Goal: Information Seeking & Learning: Learn about a topic

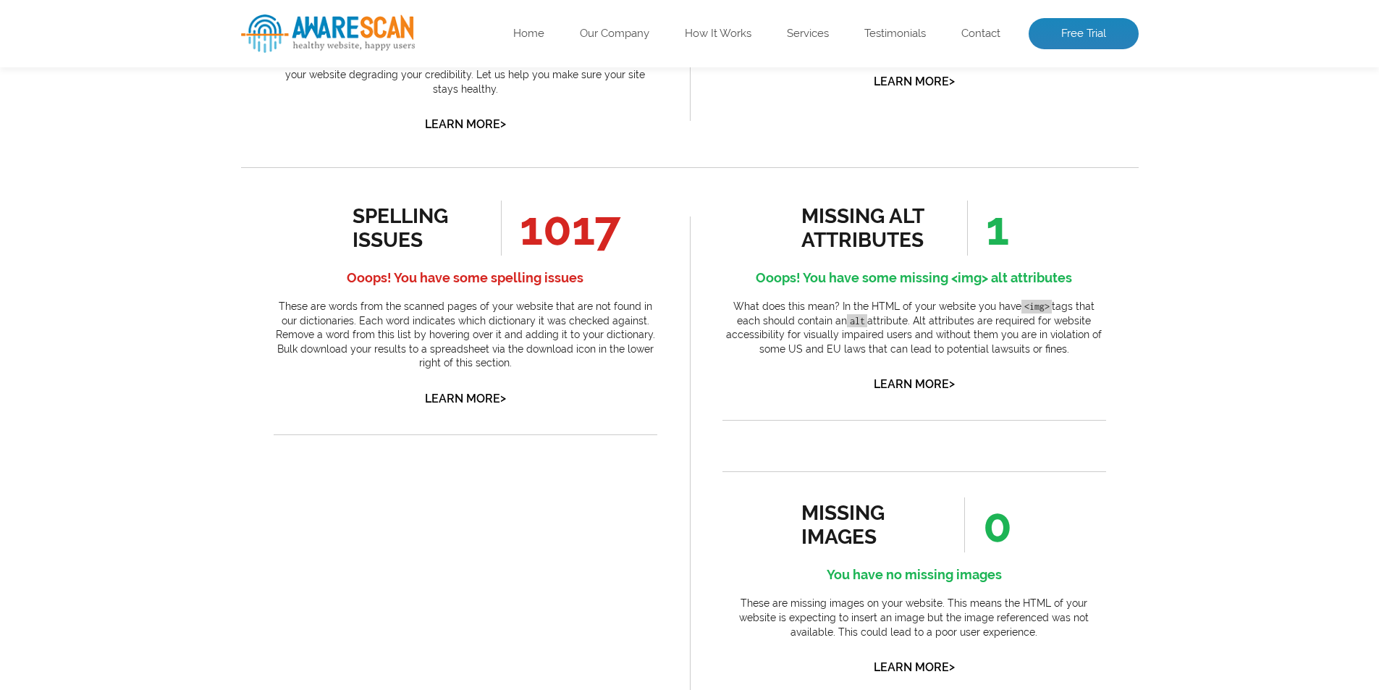
scroll to position [705, 0]
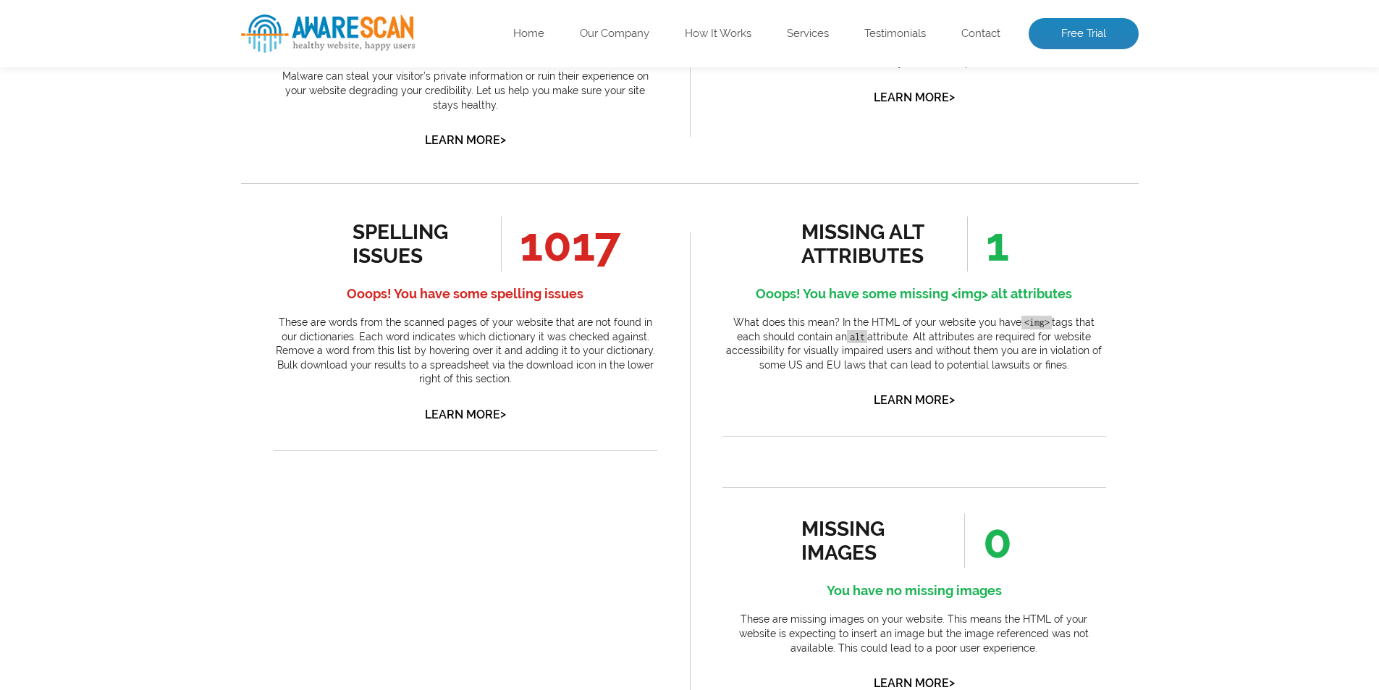
click at [567, 252] on span "1017" at bounding box center [560, 243] width 119 height 55
drag, startPoint x: 567, startPoint y: 252, endPoint x: 556, endPoint y: 394, distance: 142.3
click at [556, 394] on div "spelling issues 1017 Ooops! You have some spelling issues These are words from …" at bounding box center [466, 320] width 384 height 209
click at [570, 356] on p "These are words from the scanned pages of your website that are not found in ou…" at bounding box center [466, 351] width 384 height 71
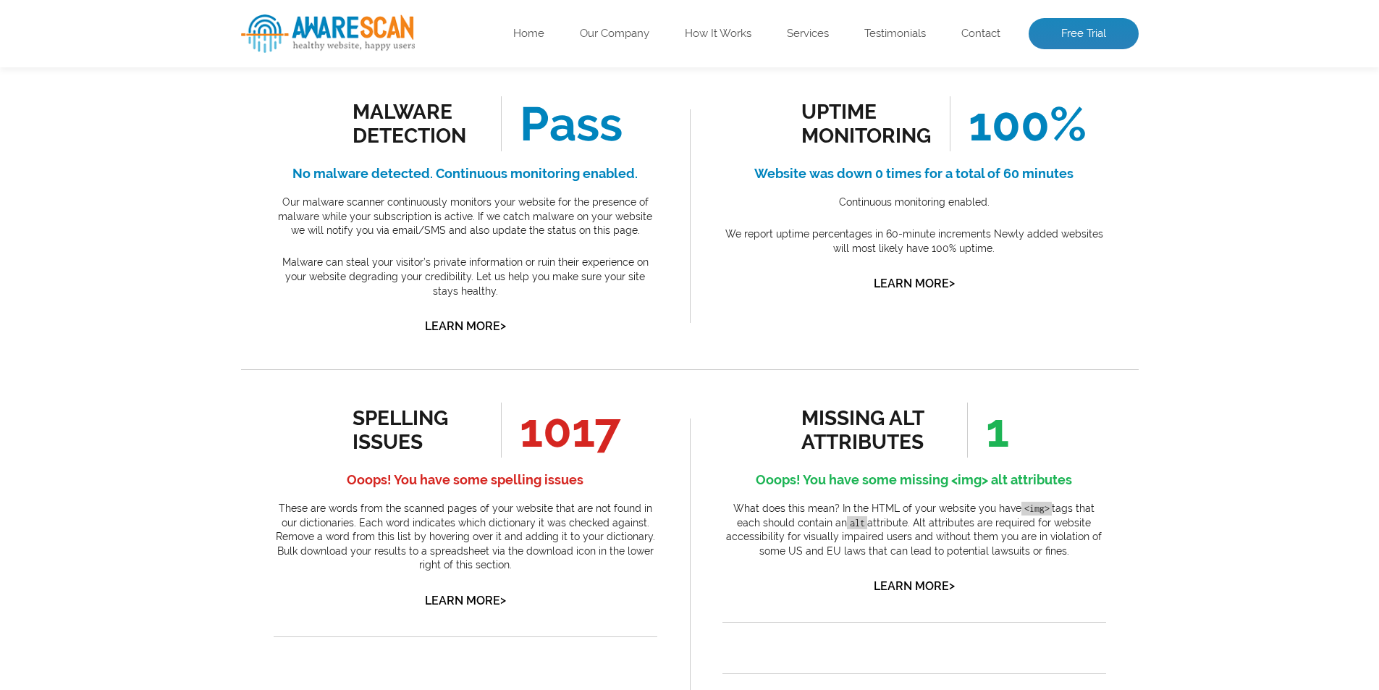
scroll to position [487, 0]
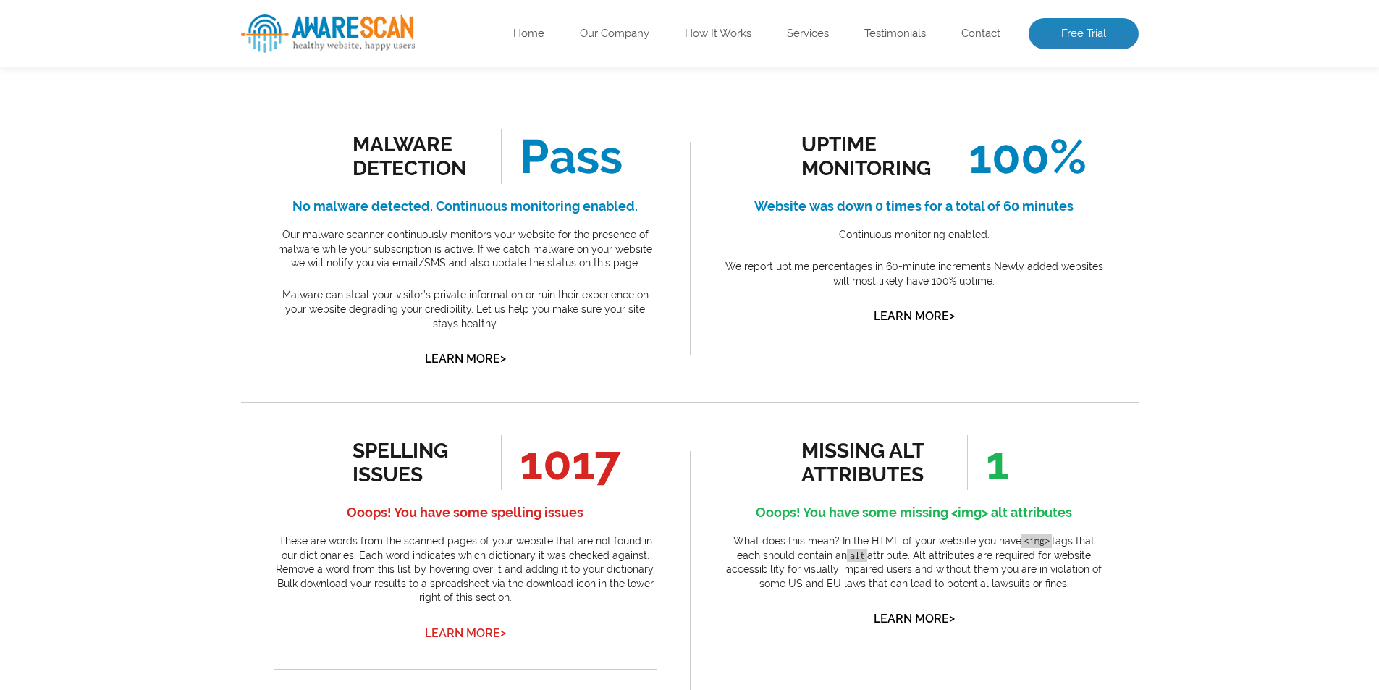
click at [464, 634] on link "Learn More >" at bounding box center [465, 633] width 81 height 14
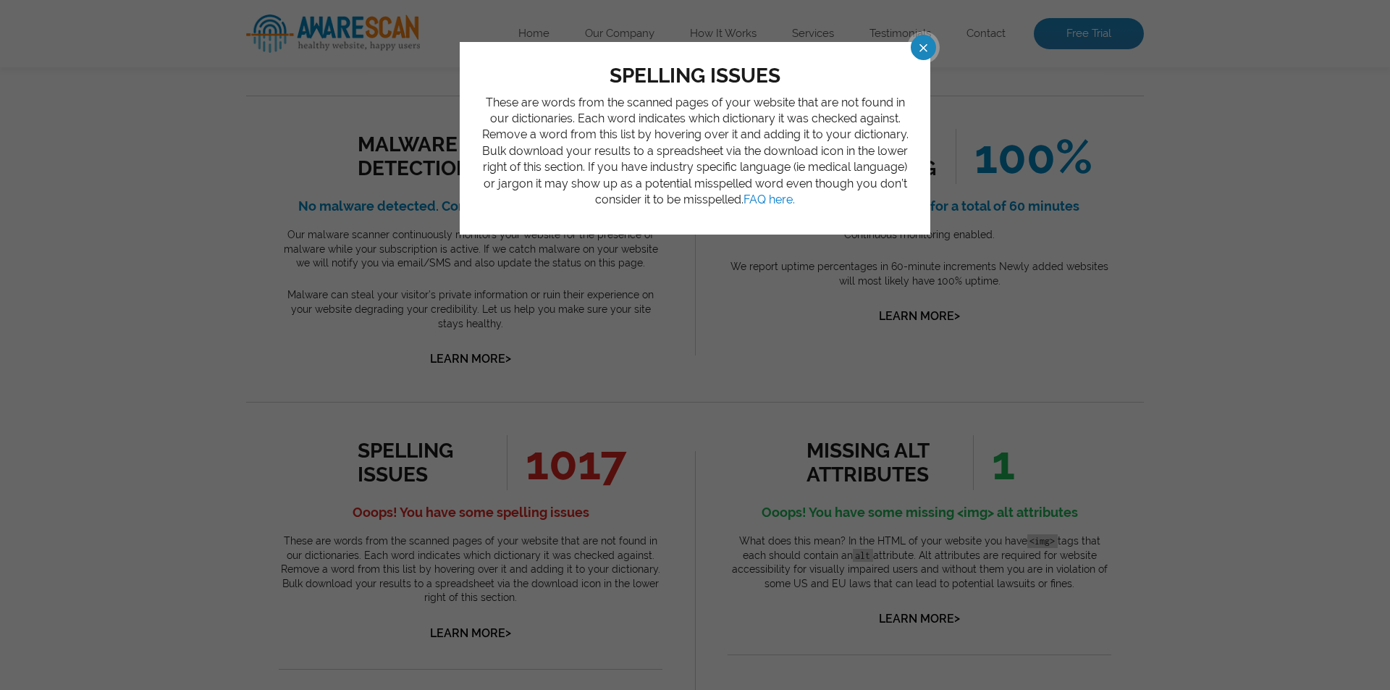
click at [772, 126] on p "These are words from the scanned pages of your website that are not found in ou…" at bounding box center [694, 152] width 427 height 114
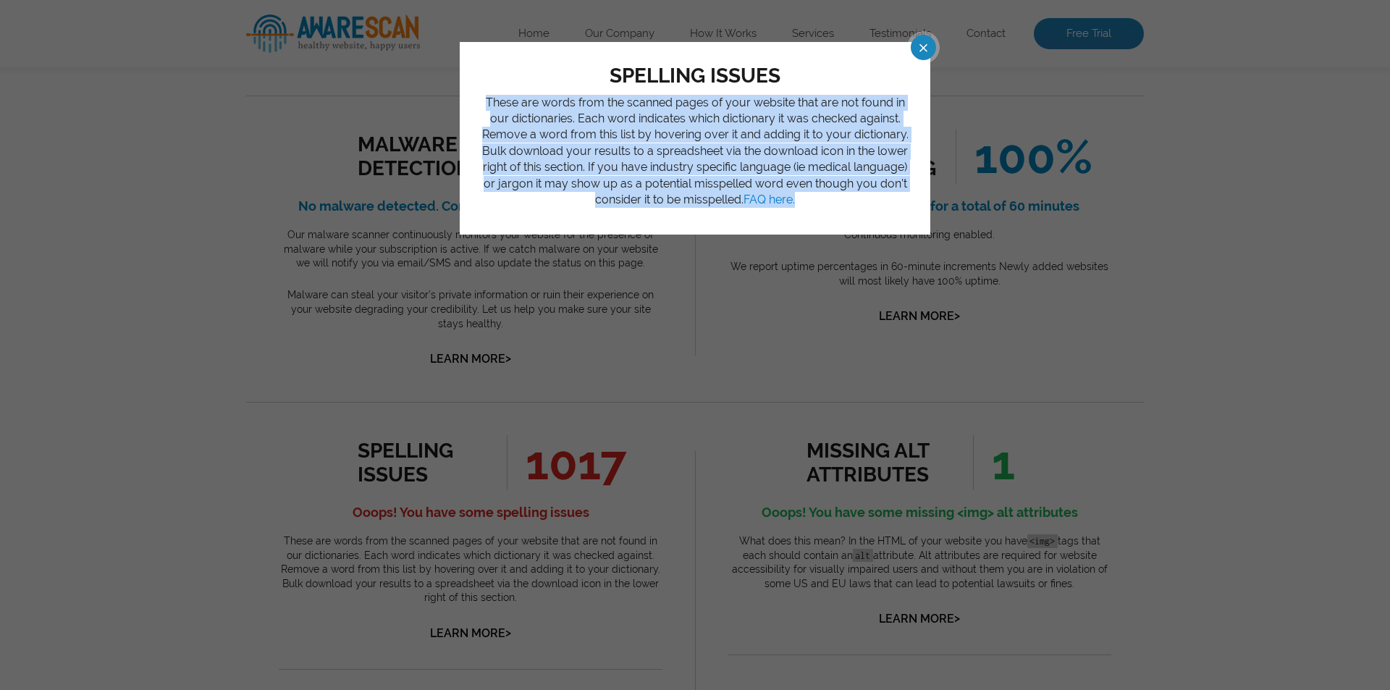
drag, startPoint x: 772, startPoint y: 126, endPoint x: 795, endPoint y: 105, distance: 31.3
click at [794, 106] on p "These are words from the scanned pages of your website that are not found in ou…" at bounding box center [694, 152] width 427 height 114
click at [795, 104] on p "These are words from the scanned pages of your website that are not found in ou…" at bounding box center [694, 152] width 427 height 114
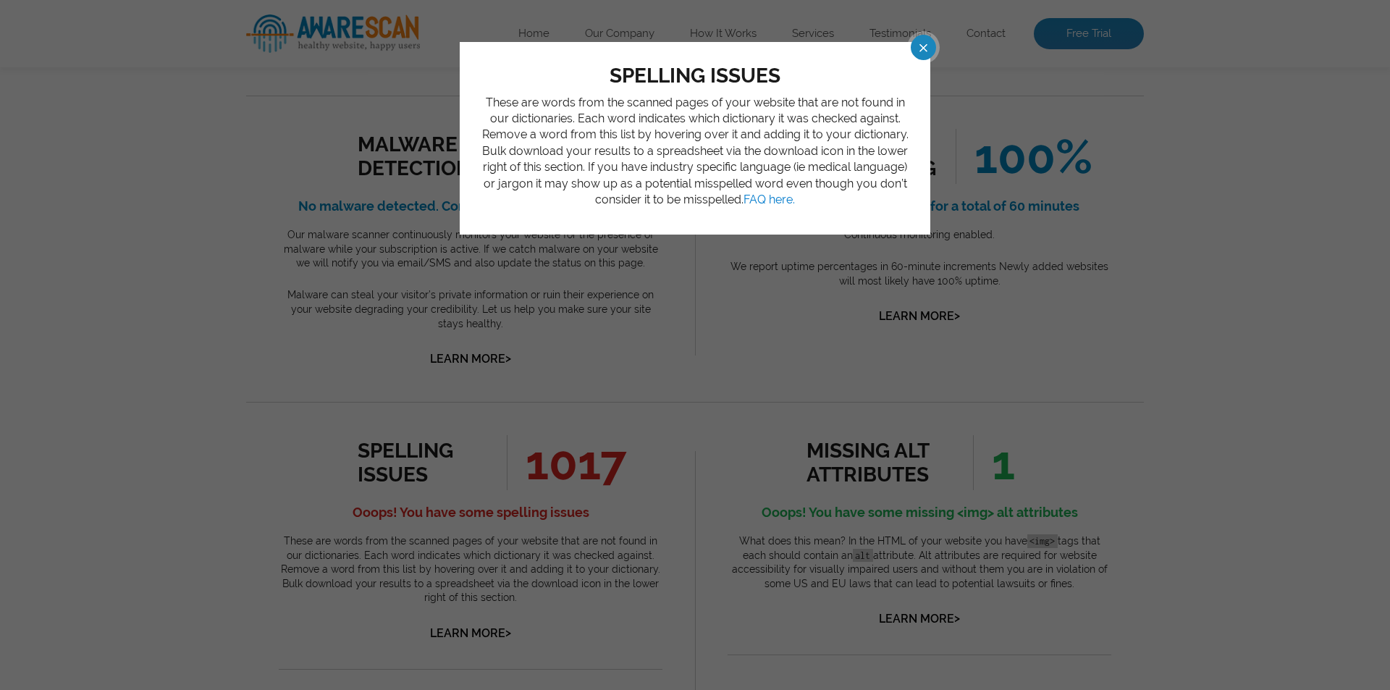
click at [920, 47] on span at bounding box center [910, 47] width 25 height 25
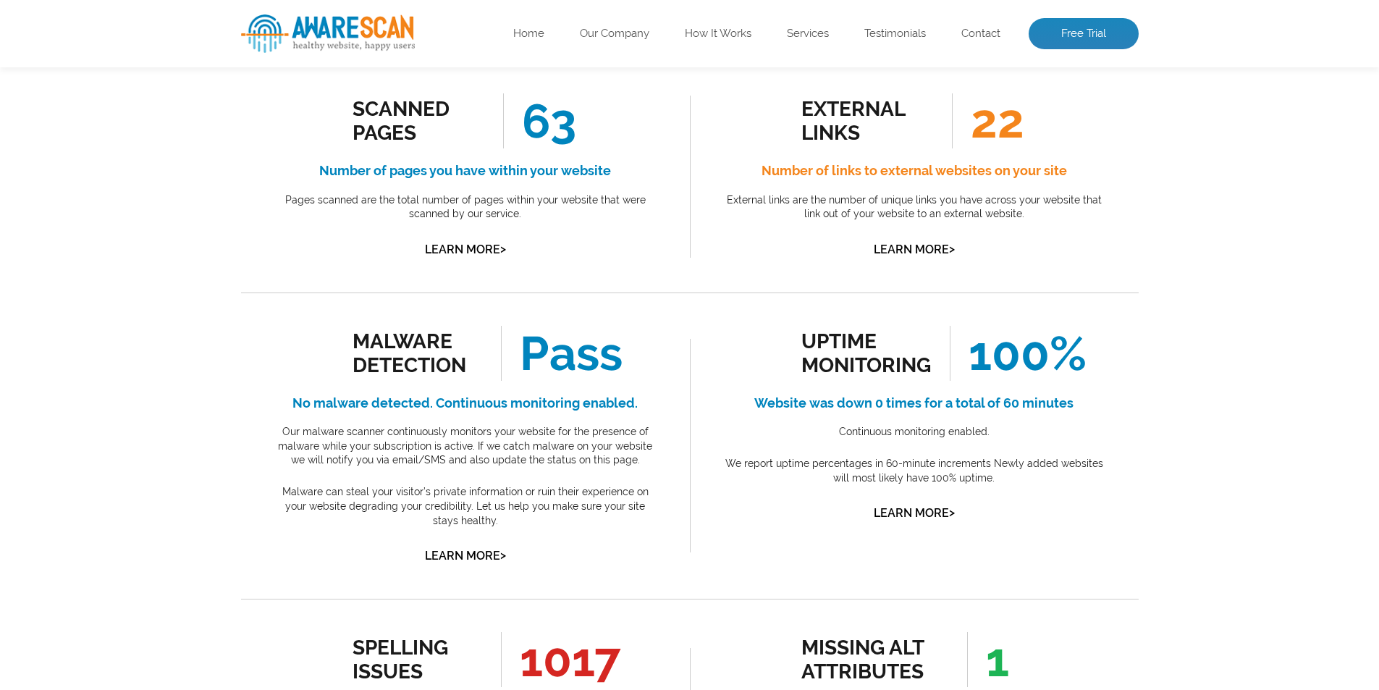
scroll to position [724, 0]
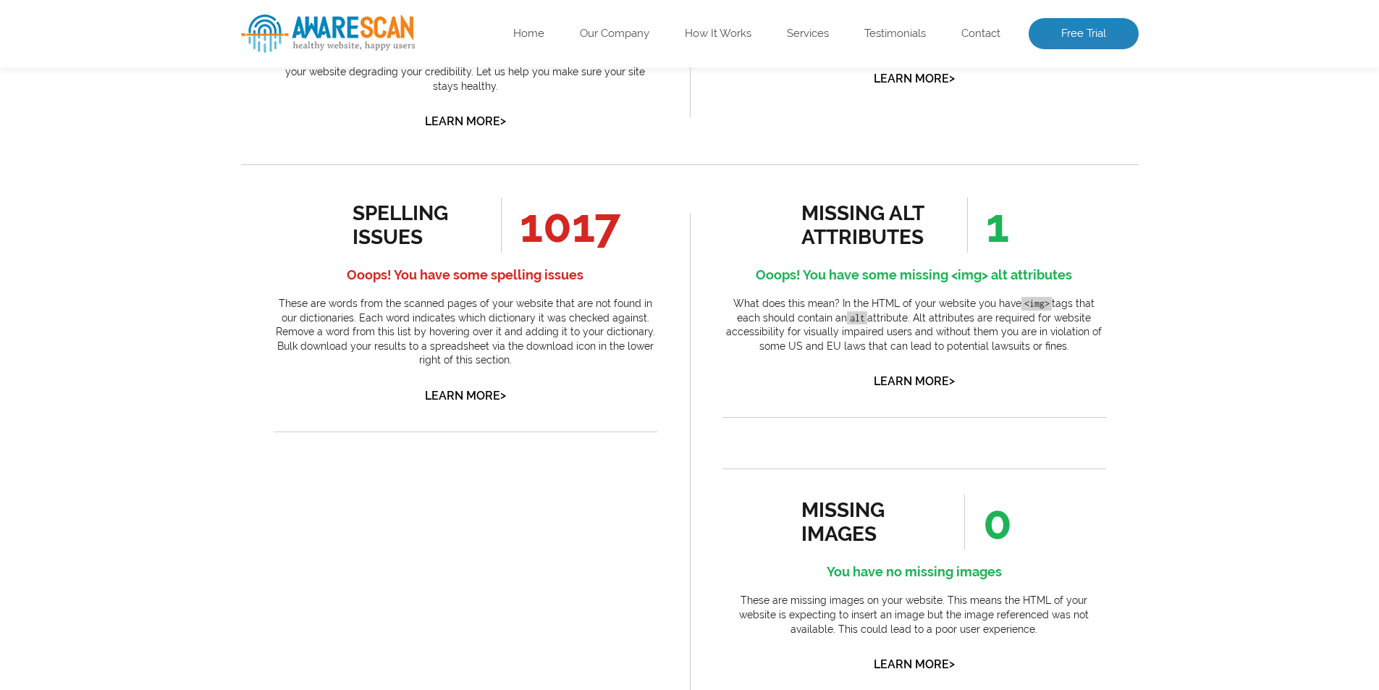
click at [537, 322] on p "These are words from the scanned pages of your website that are not found in ou…" at bounding box center [466, 332] width 384 height 71
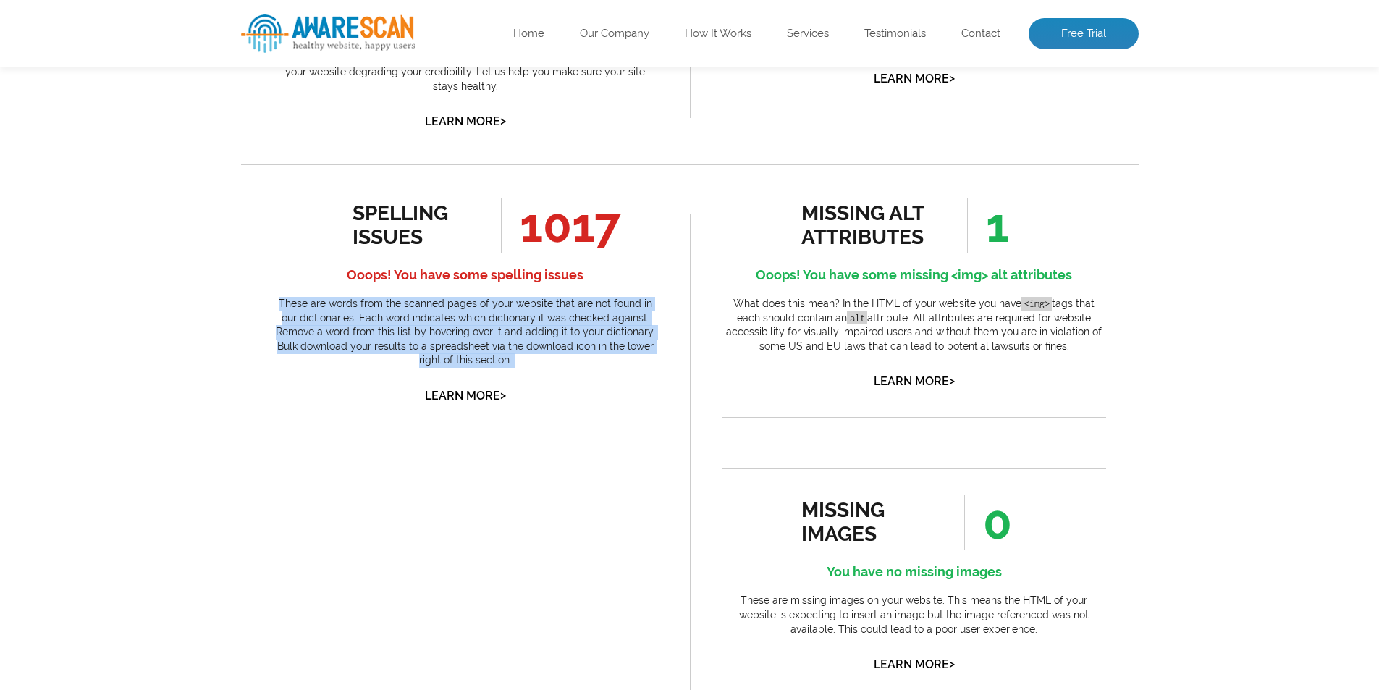
click at [537, 322] on p "These are words from the scanned pages of your website that are not found in ou…" at bounding box center [466, 332] width 384 height 71
click at [537, 314] on p "These are words from the scanned pages of your website that are not found in ou…" at bounding box center [466, 332] width 384 height 71
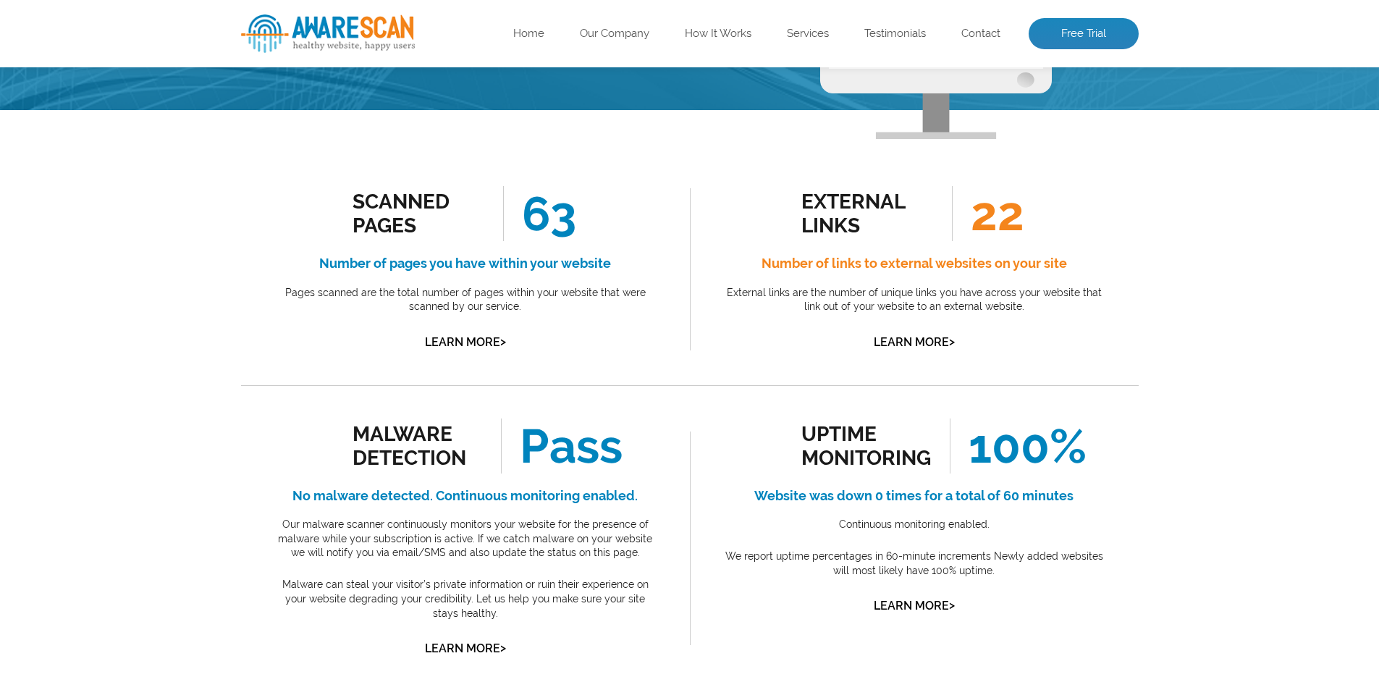
scroll to position [0, 0]
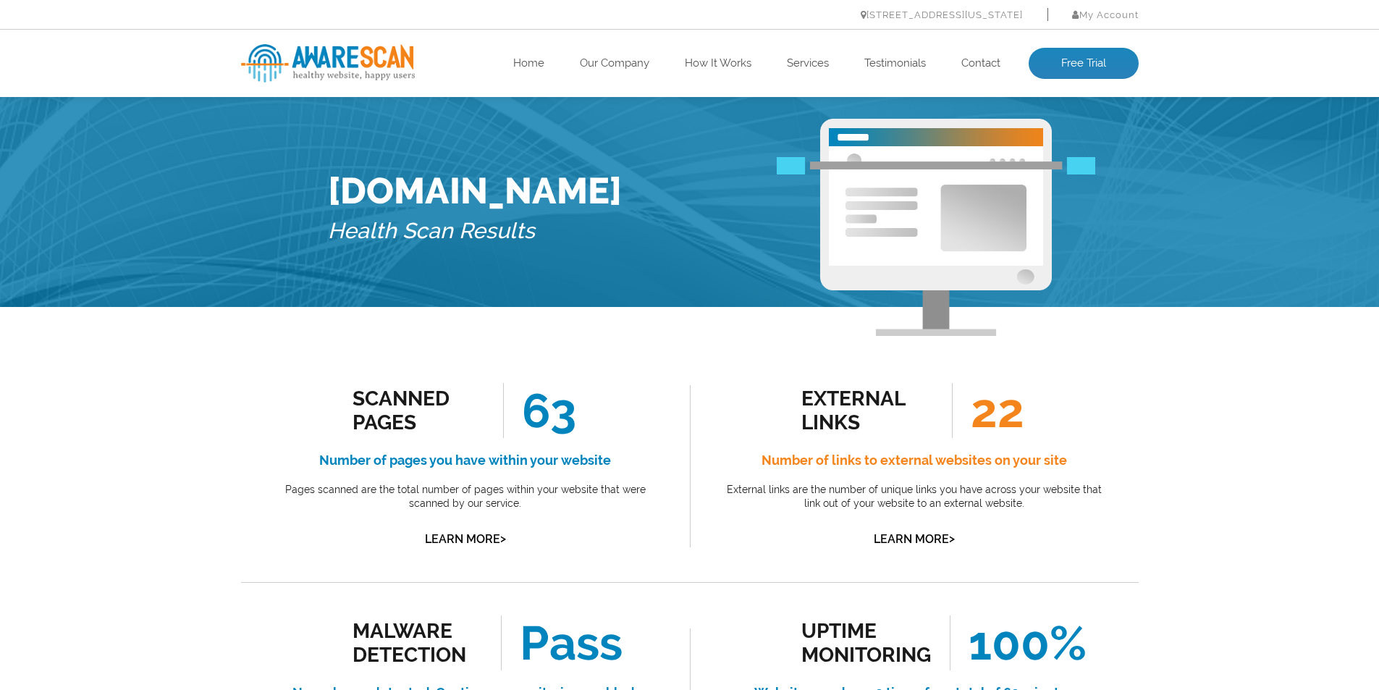
click at [534, 192] on h1 "[DOMAIN_NAME]" at bounding box center [475, 190] width 294 height 43
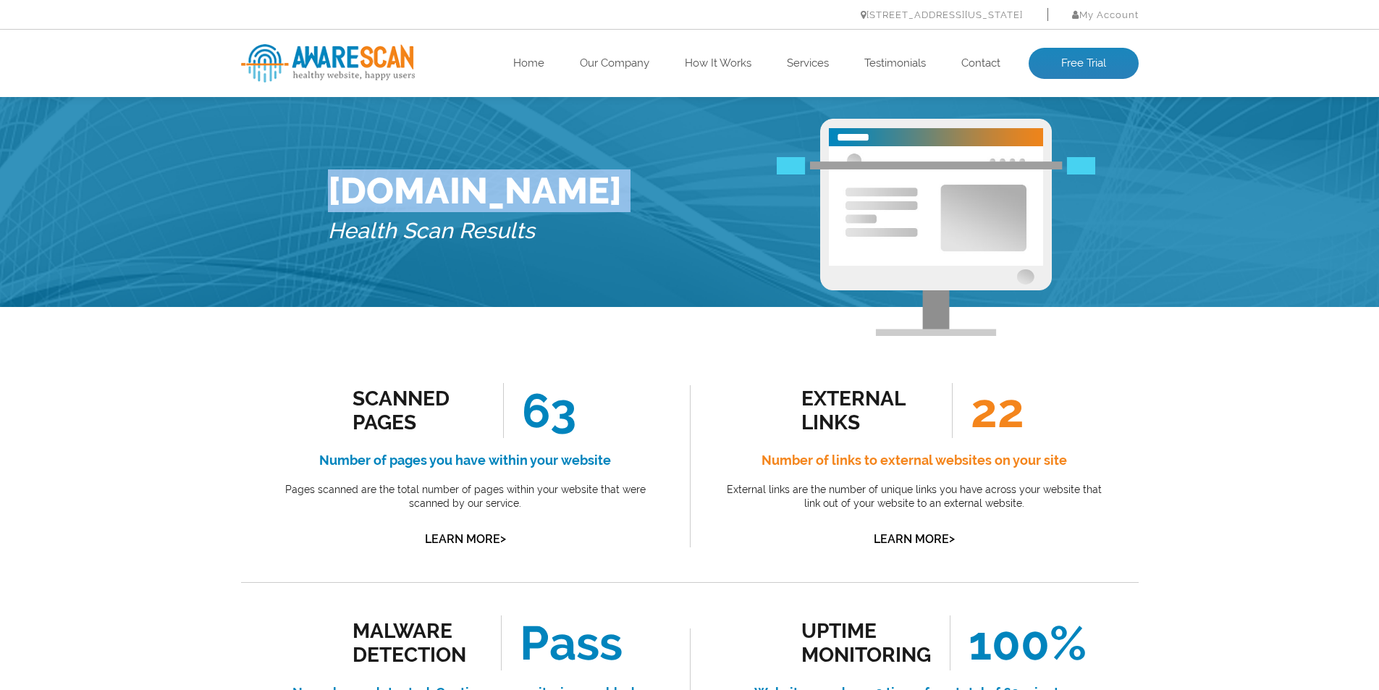
click at [534, 192] on h1 "[DOMAIN_NAME]" at bounding box center [475, 190] width 294 height 43
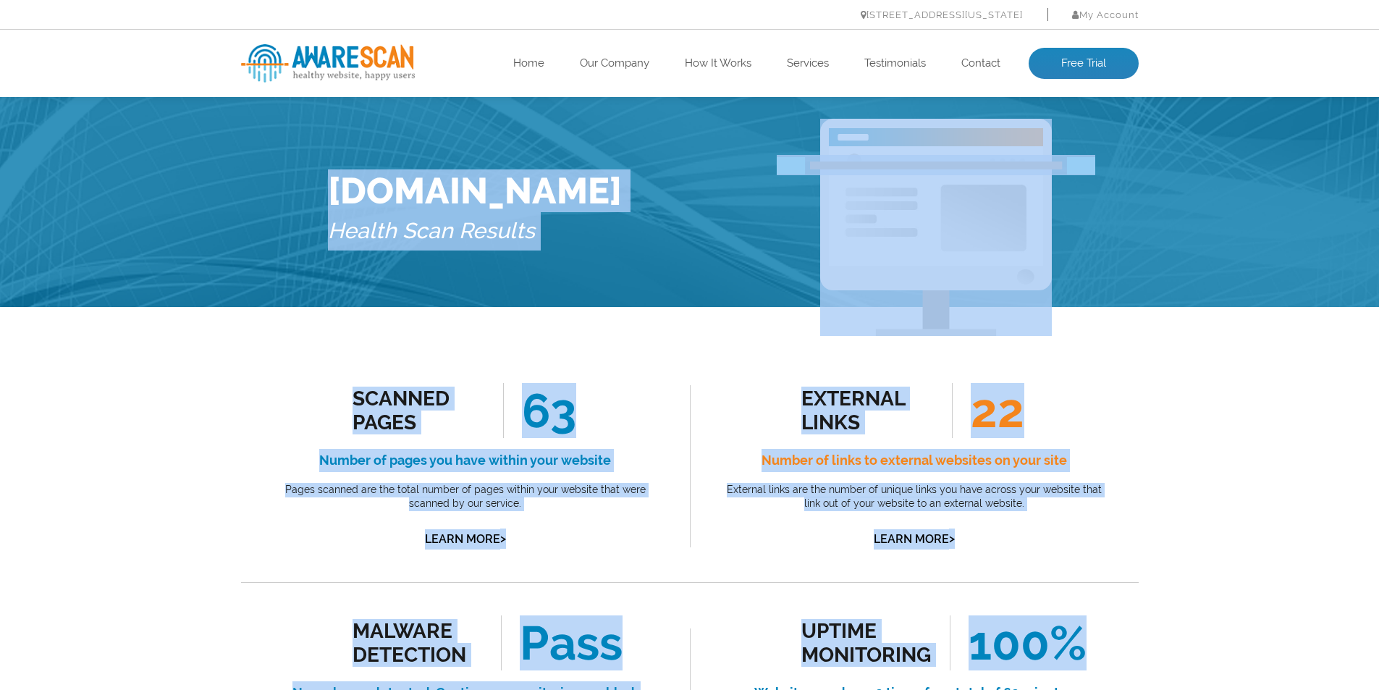
scroll to position [15, 0]
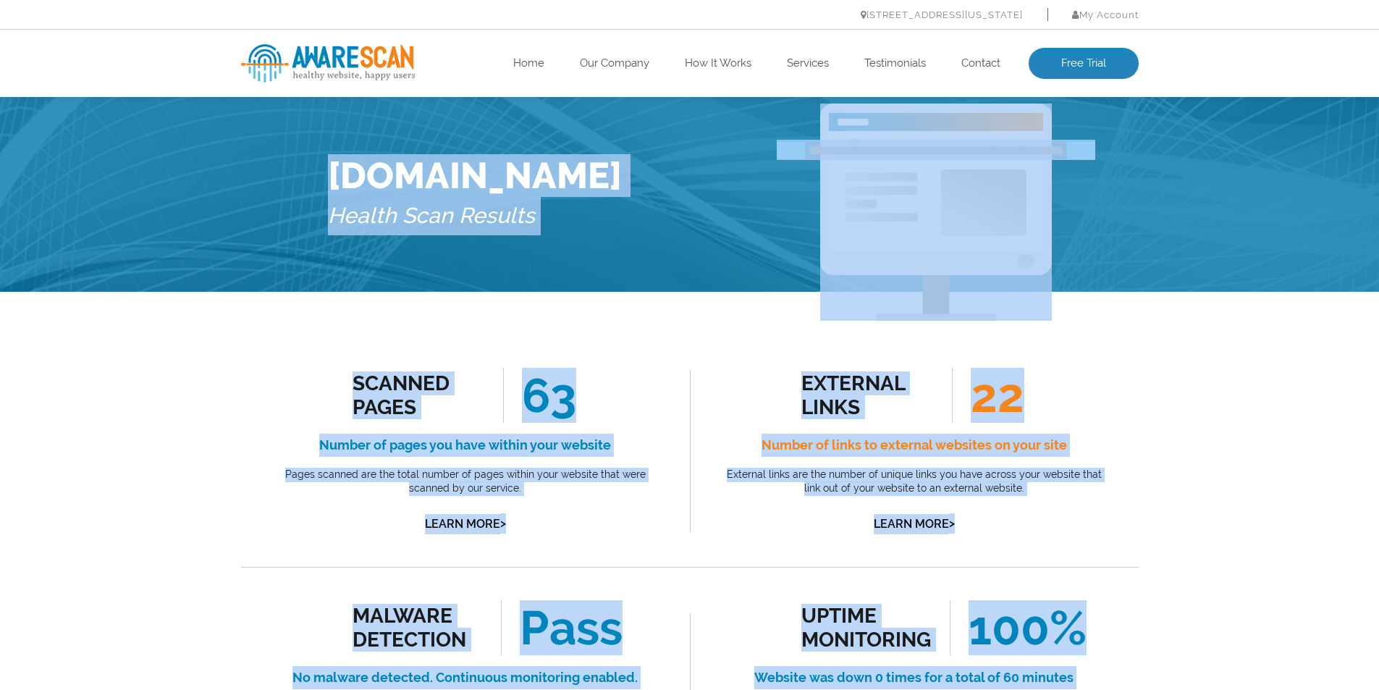
drag, startPoint x: 534, startPoint y: 192, endPoint x: 1389, endPoint y: 621, distance: 956.8
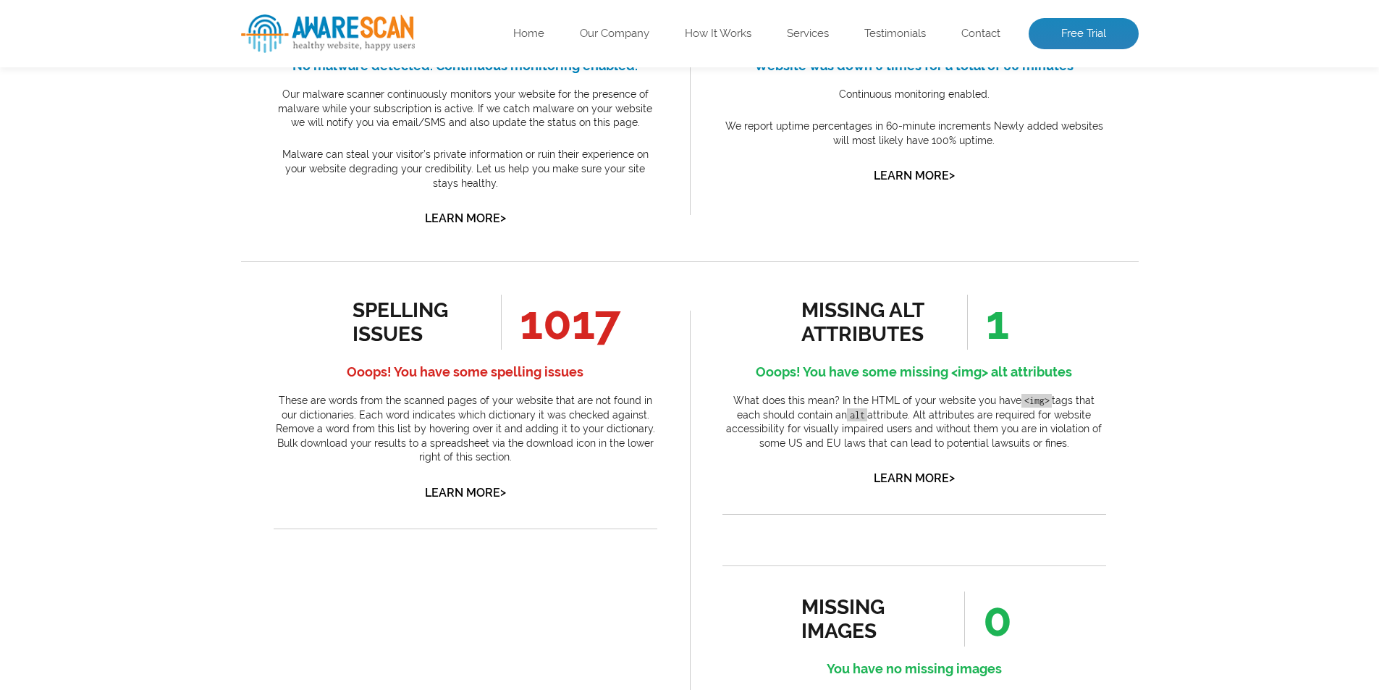
scroll to position [796, 0]
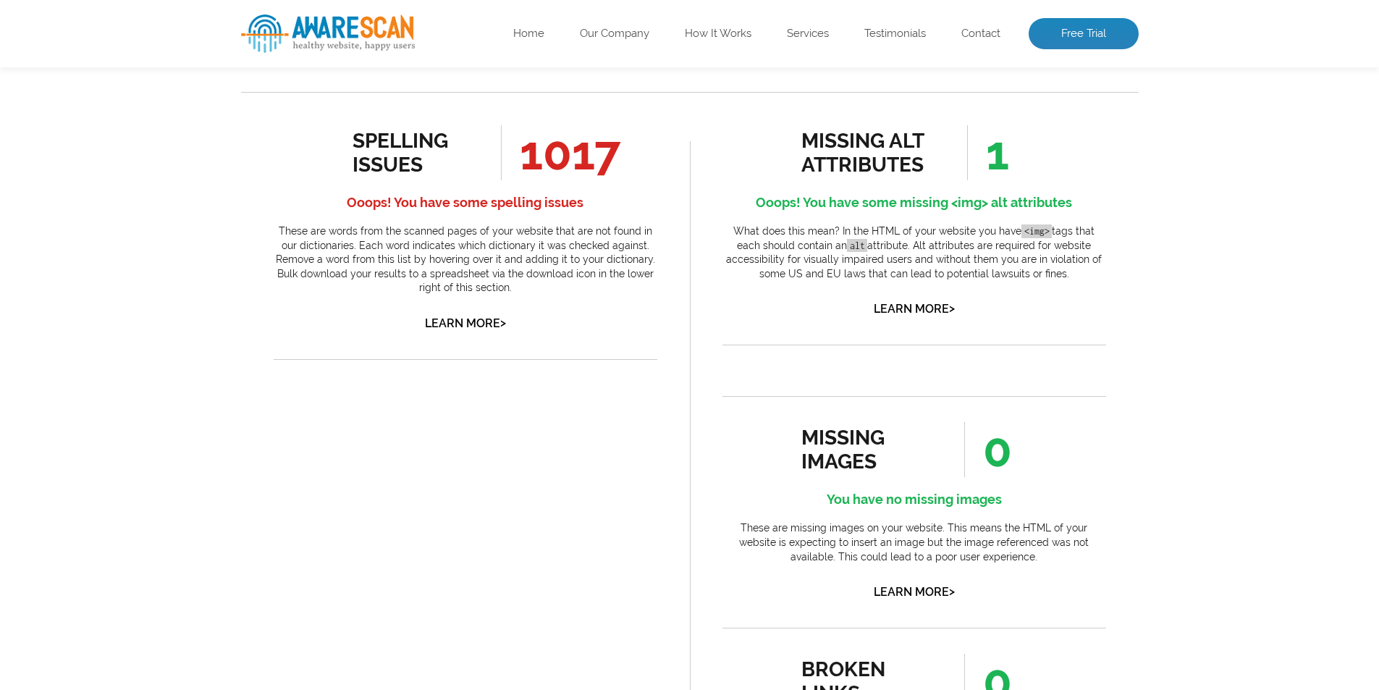
click at [526, 203] on h4 "Ooops! You have some spelling issues" at bounding box center [466, 202] width 384 height 23
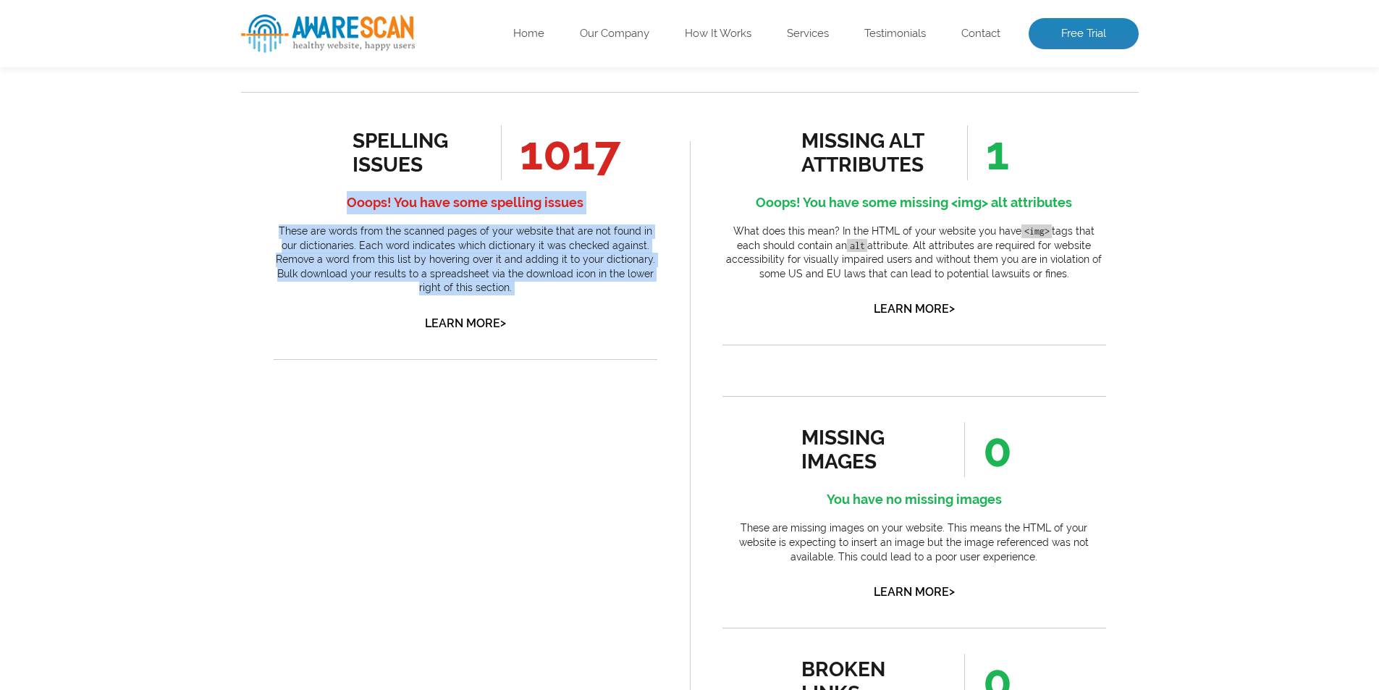
drag, startPoint x: 526, startPoint y: 203, endPoint x: 535, endPoint y: 240, distance: 38.1
click at [535, 238] on div "spelling issues 1017 Ooops! You have some spelling issues These are words from …" at bounding box center [466, 229] width 384 height 209
click at [535, 240] on p "These are words from the scanned pages of your website that are not found in ou…" at bounding box center [466, 259] width 384 height 71
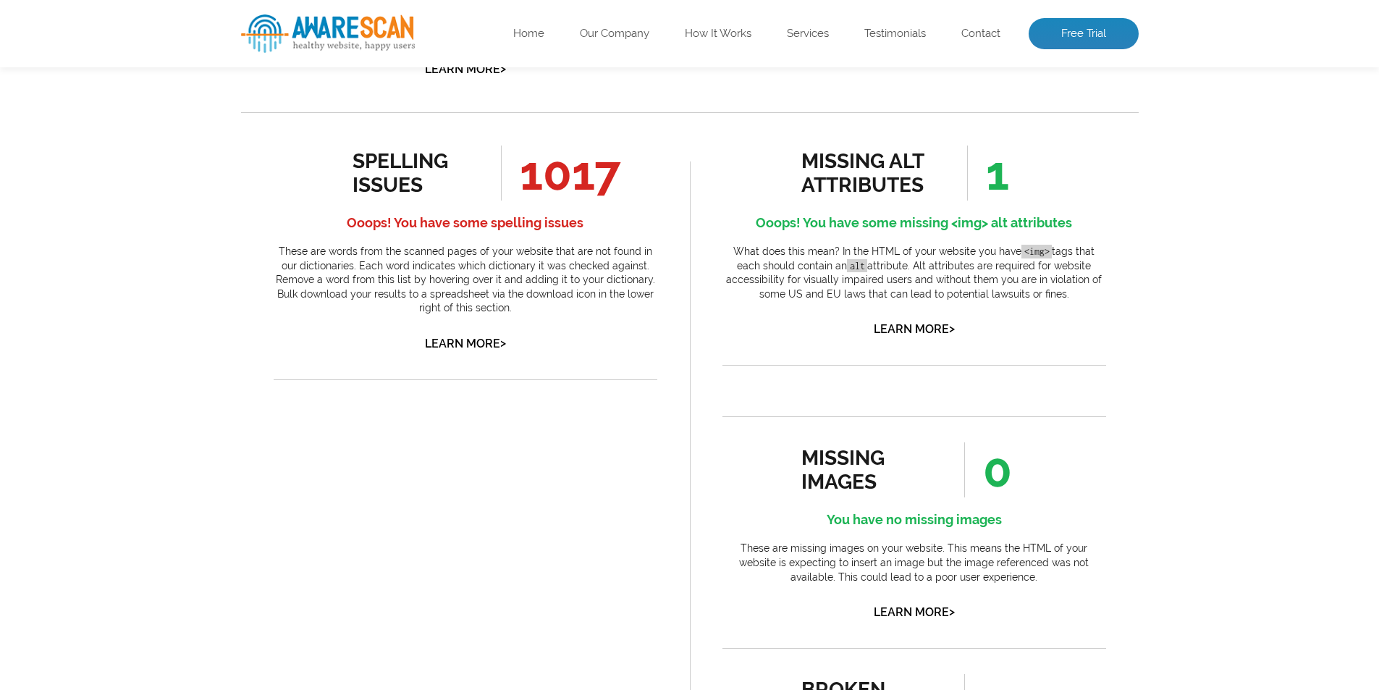
scroll to position [342, 0]
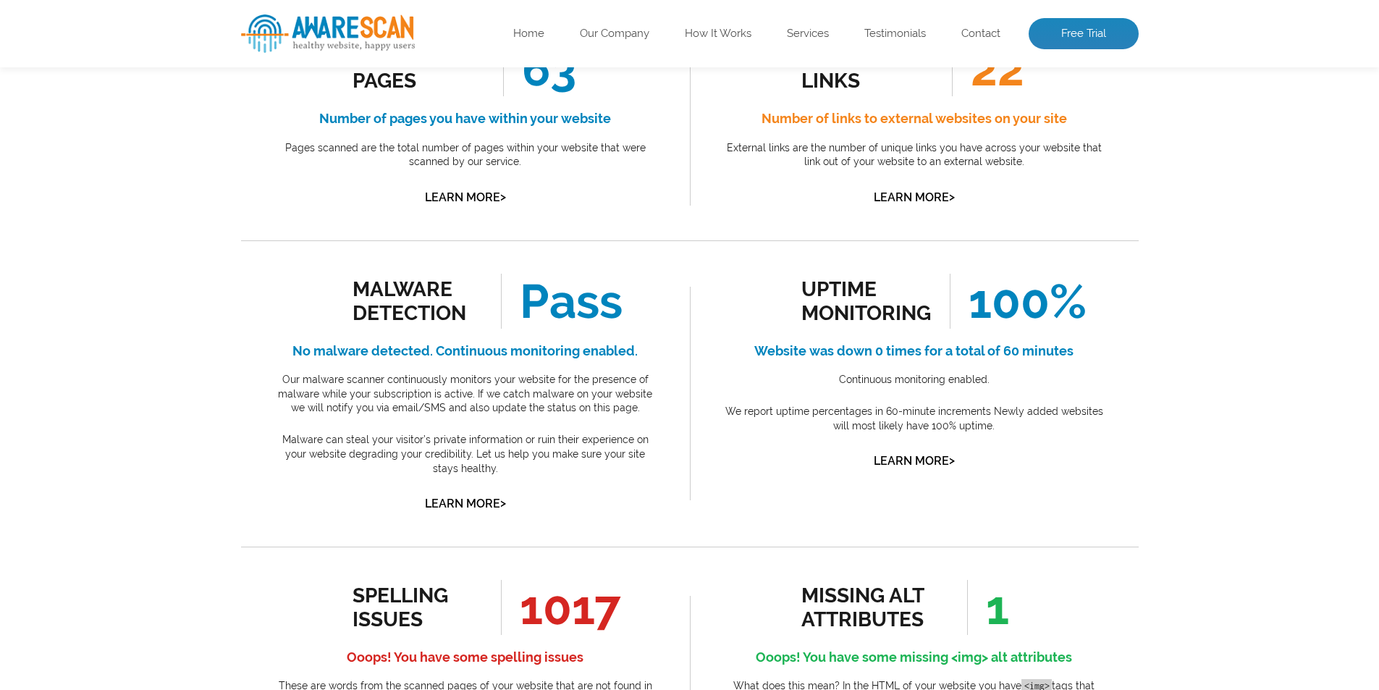
click at [947, 347] on h4 "Website was down 0 times for a total of 60 minutes" at bounding box center [915, 351] width 384 height 23
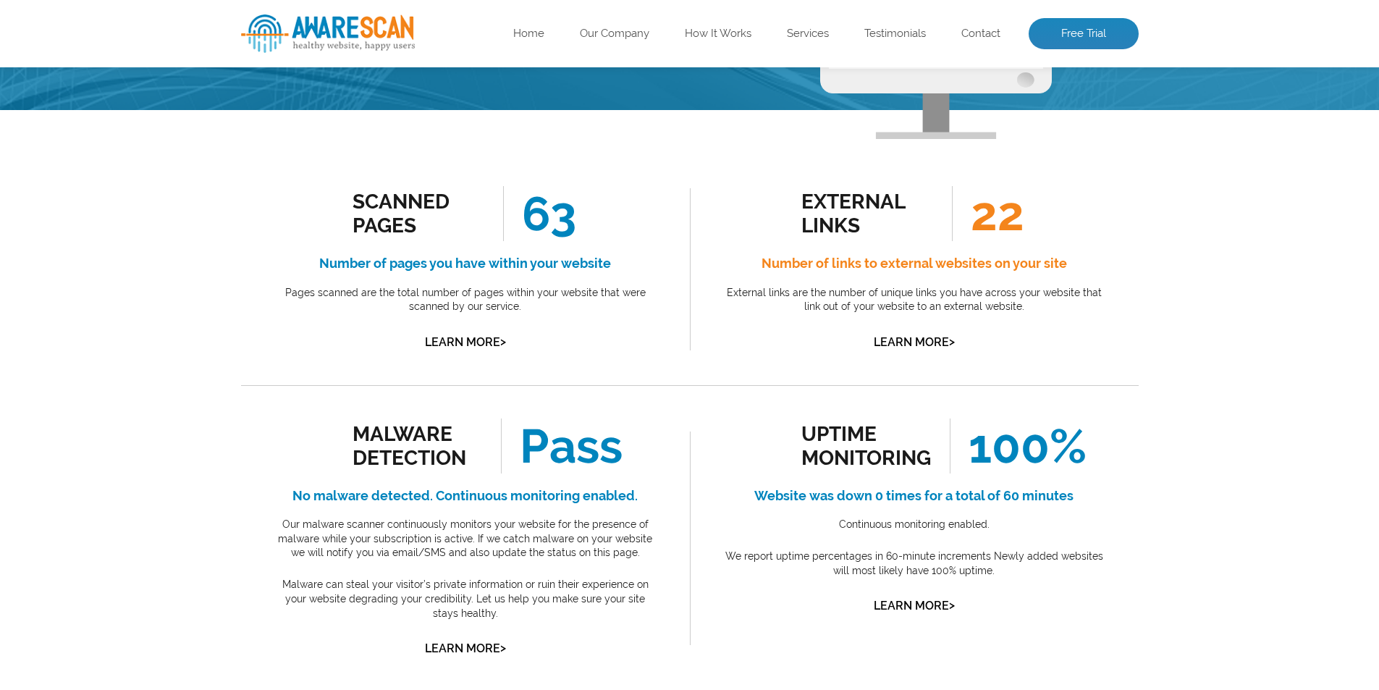
scroll to position [0, 0]
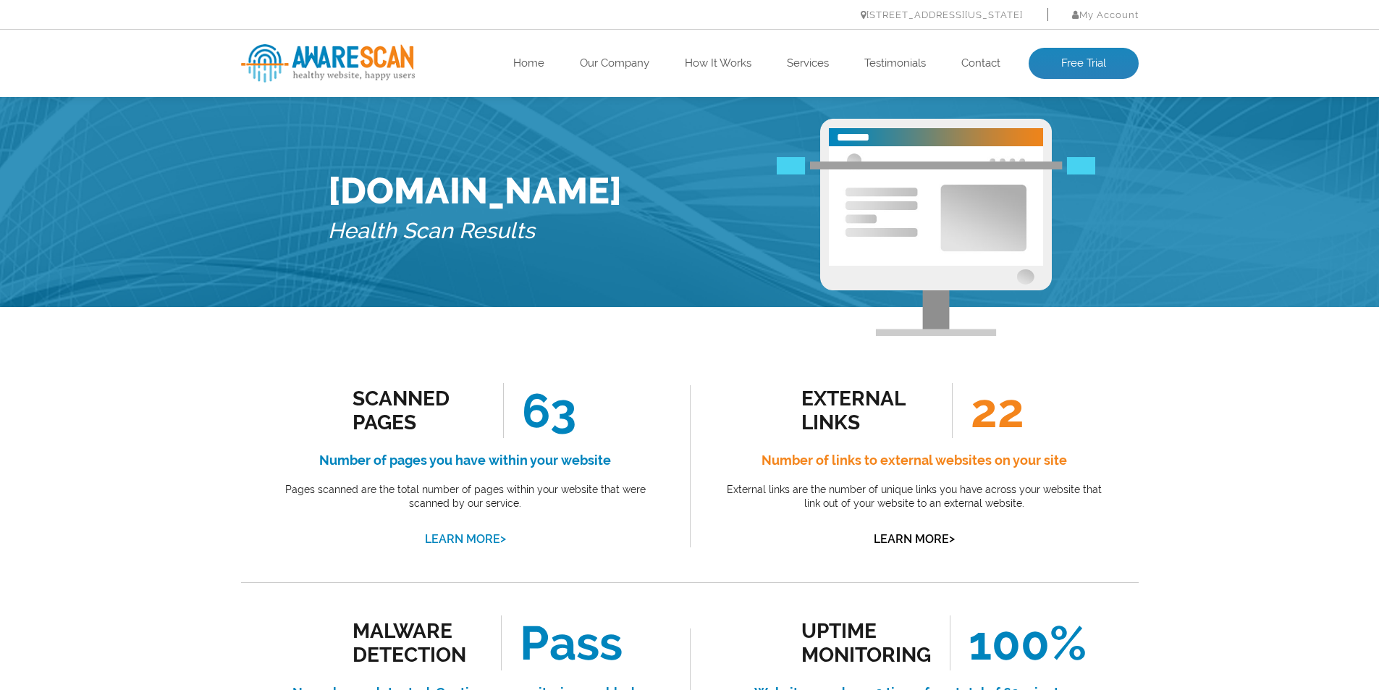
click at [444, 540] on link "Learn More >" at bounding box center [465, 539] width 81 height 14
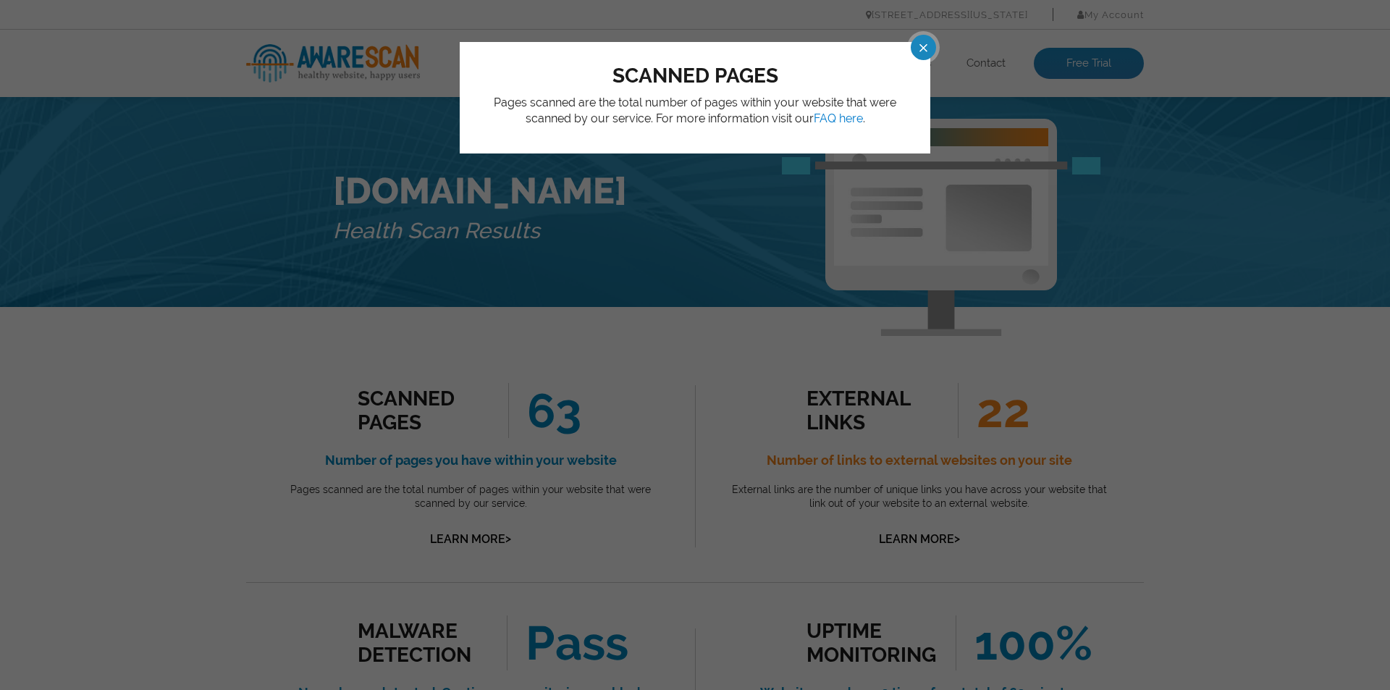
click at [678, 282] on div "scanned pages Pages scanned are the total number of pages within your website t…" at bounding box center [695, 345] width 1390 height 690
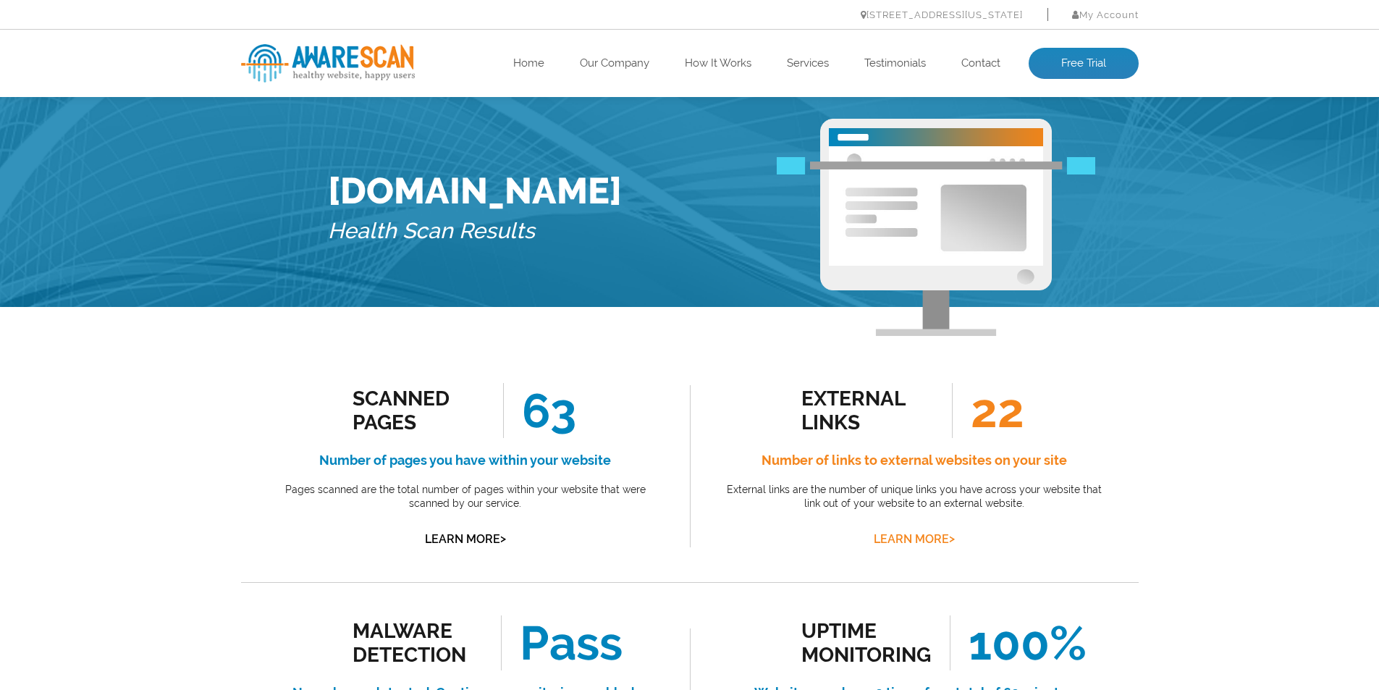
click at [933, 540] on link "Learn More >" at bounding box center [914, 539] width 81 height 14
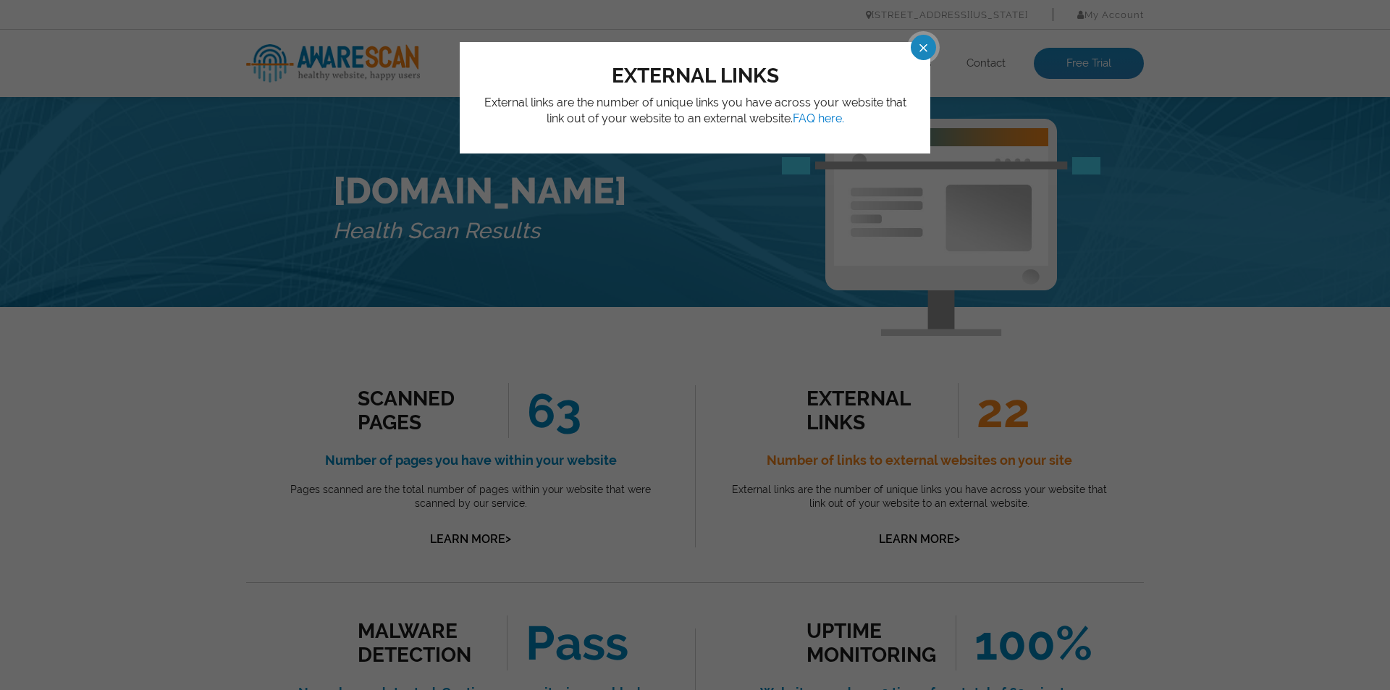
click at [712, 458] on div "external links External links are the number of unique links you have across yo…" at bounding box center [695, 345] width 1390 height 690
